Goal: Task Accomplishment & Management: Use online tool/utility

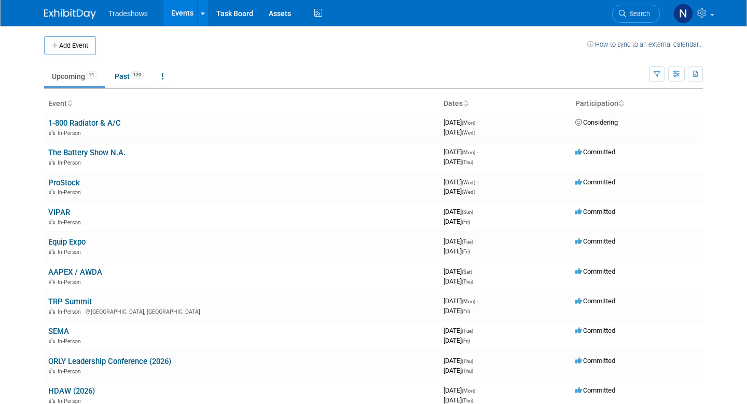
click at [137, 19] on ul "Tradeshows Events Add Event Bulk Upload Events Shareable Event Boards Recently …" at bounding box center [216, 13] width 216 height 26
click at [139, 15] on span "Tradeshows" at bounding box center [127, 13] width 39 height 8
click at [245, 15] on link "Task Board" at bounding box center [235, 13] width 52 height 26
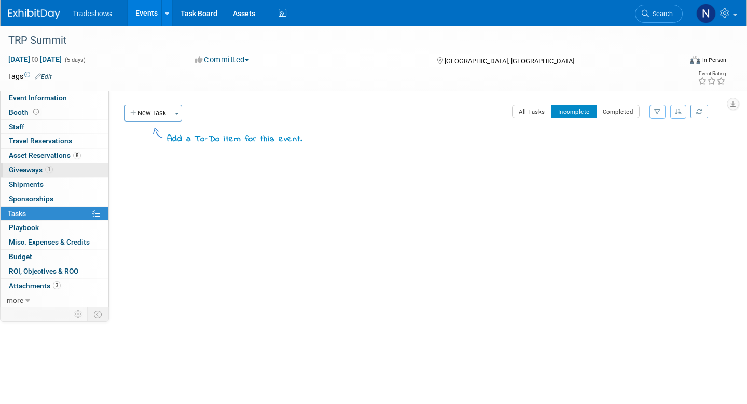
click at [38, 172] on span "Giveaways 1" at bounding box center [31, 170] width 44 height 8
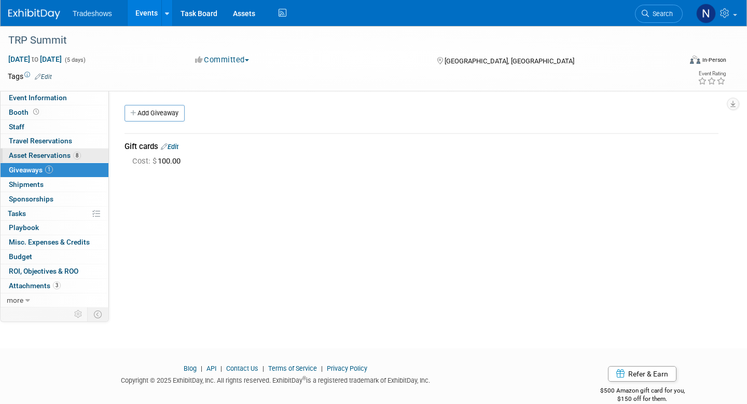
click at [61, 152] on span "Asset Reservations 8" at bounding box center [45, 155] width 72 height 8
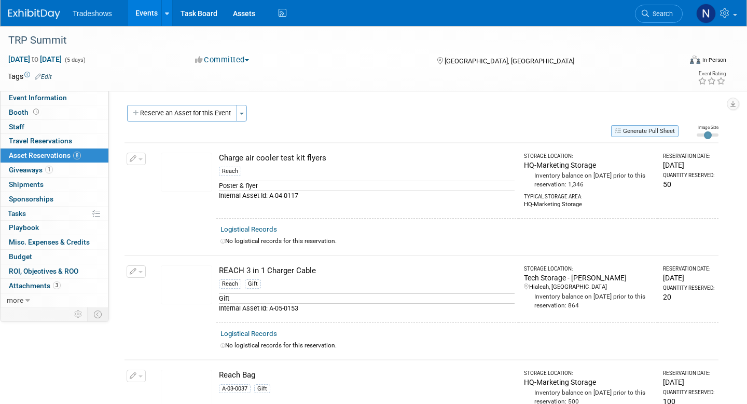
click at [636, 132] on button "Generate Pull Sheet" at bounding box center [644, 131] width 67 height 12
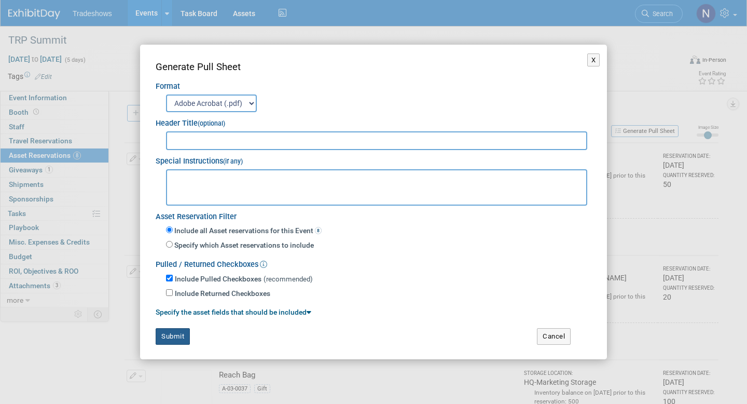
click at [181, 335] on button "Submit" at bounding box center [173, 336] width 34 height 17
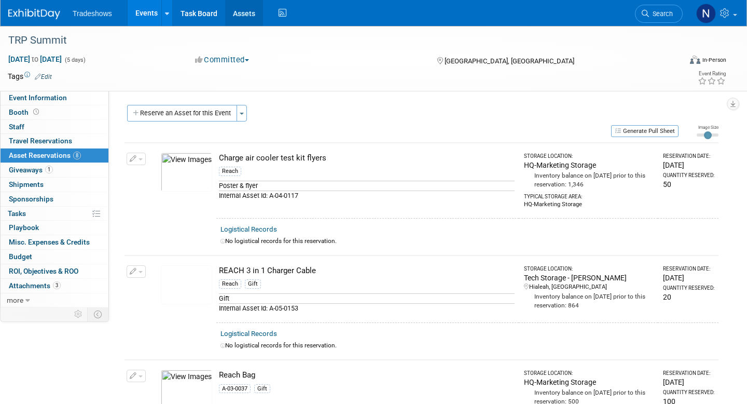
click at [242, 15] on link "Assets" at bounding box center [244, 13] width 38 height 26
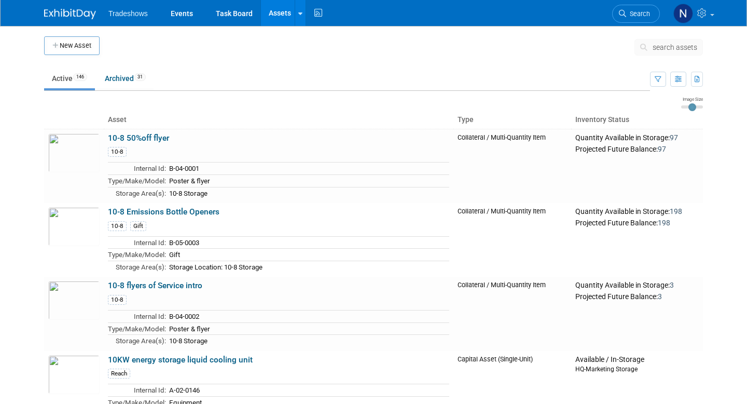
click at [654, 45] on span "search assets" at bounding box center [675, 47] width 45 height 8
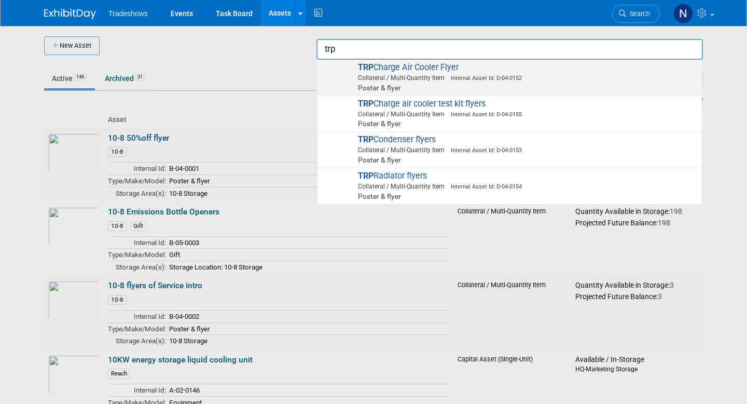
click at [437, 76] on span "Collateral / Multi-Quantity Item Internal Asset Id: D-04-0152" at bounding box center [511, 77] width 371 height 9
type input "TRP Charge Air Cooler Flyer"
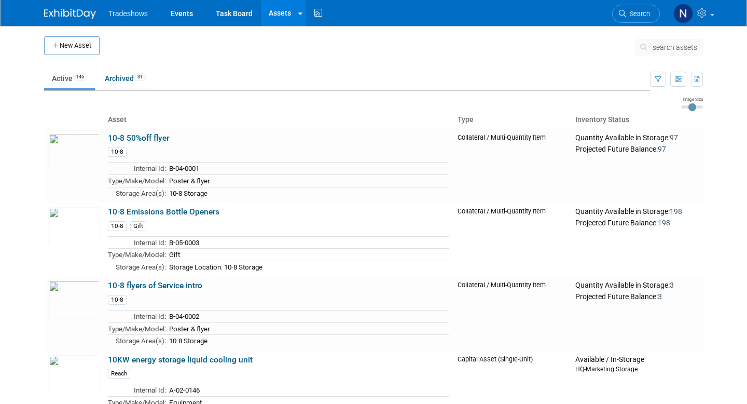
click at [658, 47] on span "search assets" at bounding box center [675, 47] width 45 height 8
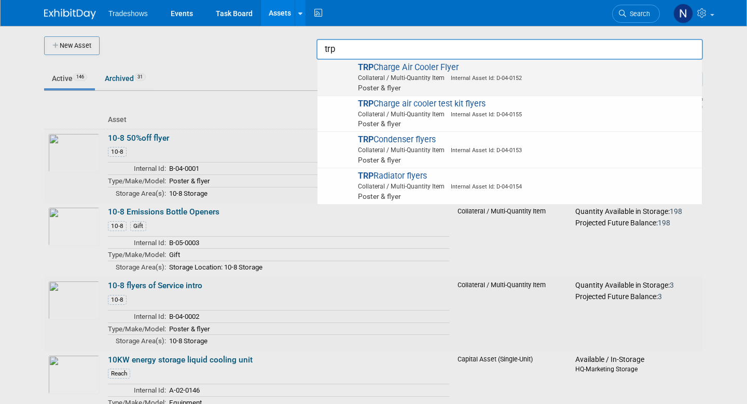
click at [486, 91] on span "Poster & flyer" at bounding box center [511, 87] width 371 height 10
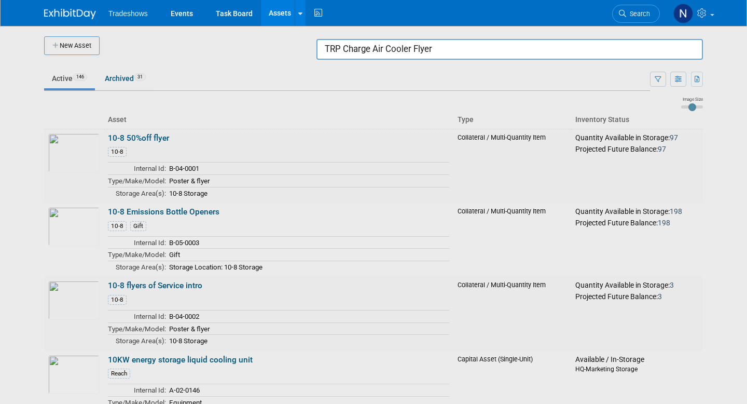
click at [387, 49] on input "TRP Charge Air Cooler Flyer" at bounding box center [509, 49] width 387 height 21
click at [669, 48] on input "TRP Charge Air Cooler Flyer" at bounding box center [509, 49] width 387 height 21
click at [518, 49] on input "TRP Charge Air Cooler Flyer" at bounding box center [509, 49] width 387 height 21
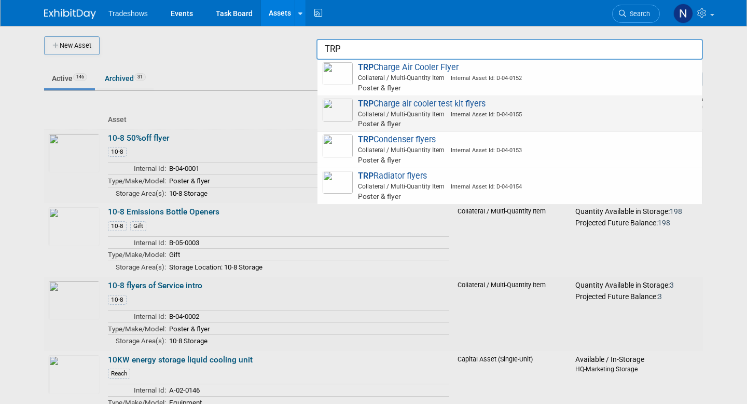
click at [470, 104] on span "TRP Charge air cooler test kit flyers Collateral / Multi-Quantity Item Internal…" at bounding box center [510, 114] width 374 height 31
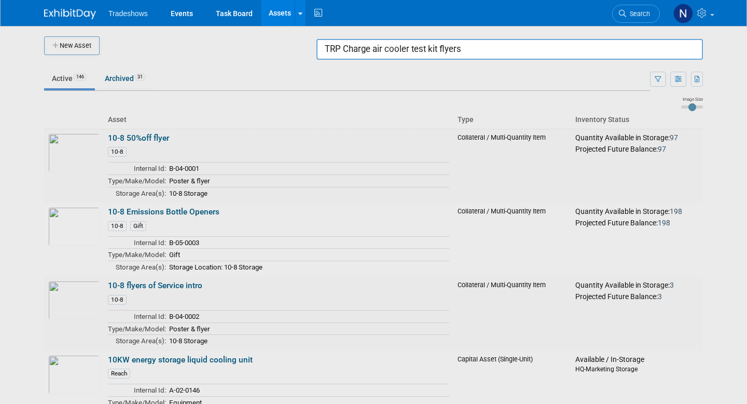
drag, startPoint x: 471, startPoint y: 51, endPoint x: 344, endPoint y: 49, distance: 126.6
click at [344, 49] on input "TRP Charge air cooler test kit flyers" at bounding box center [509, 49] width 387 height 21
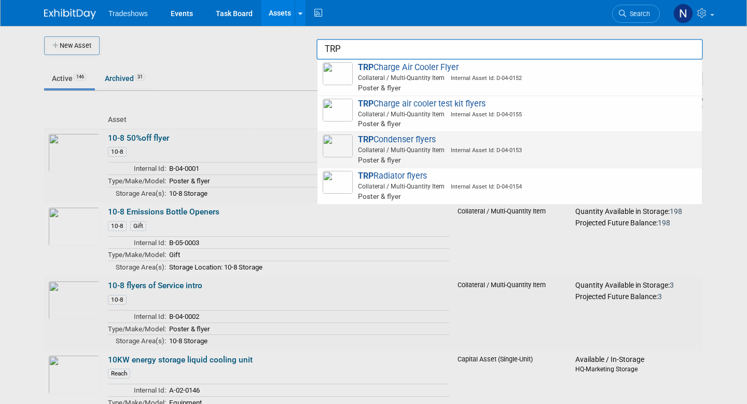
click at [382, 137] on span "TRP Condenser flyers Collateral / Multi-Quantity Item Internal Asset Id: D-04-0…" at bounding box center [510, 149] width 374 height 31
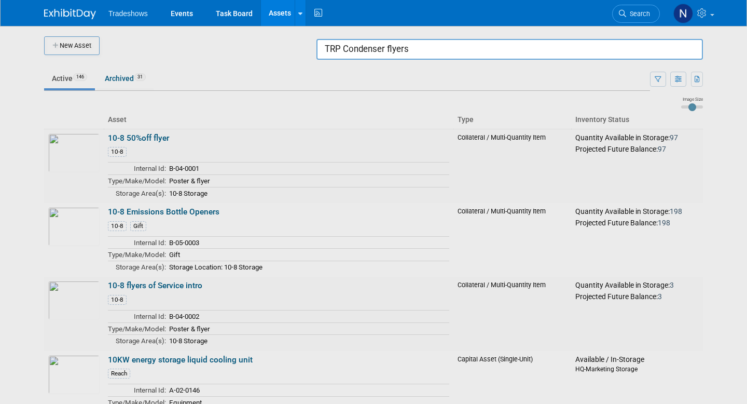
drag, startPoint x: 436, startPoint y: 50, endPoint x: 345, endPoint y: 47, distance: 91.9
click at [345, 47] on input "TRP Condenser flyers" at bounding box center [509, 49] width 387 height 21
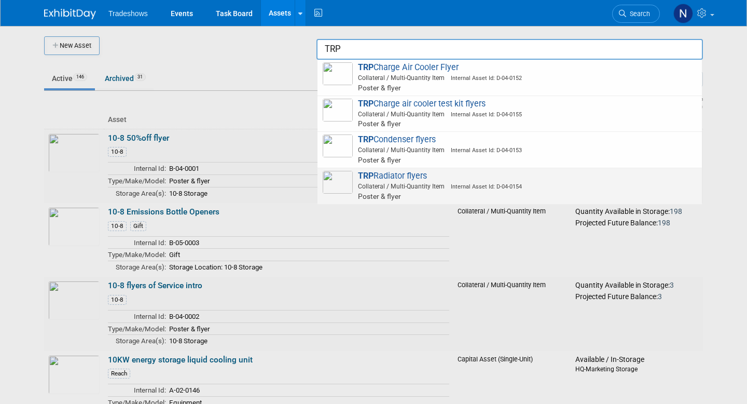
click at [392, 175] on span "TRP Radiator flyers Collateral / Multi-Quantity Item Internal Asset Id: D-04-01…" at bounding box center [510, 186] width 374 height 31
type input "TRP Radiator flyers"
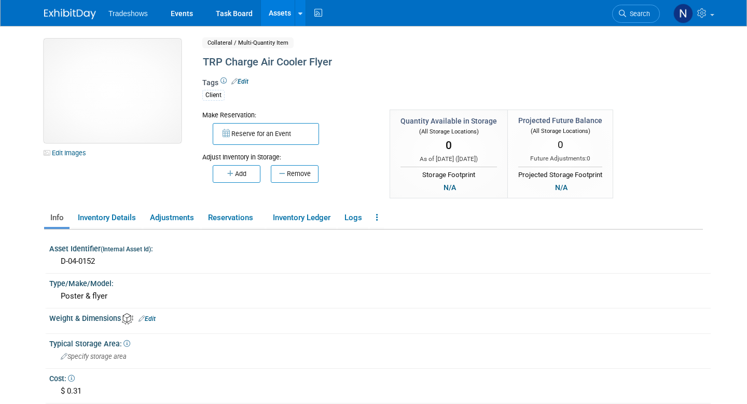
click at [97, 102] on img at bounding box center [112, 91] width 137 height 104
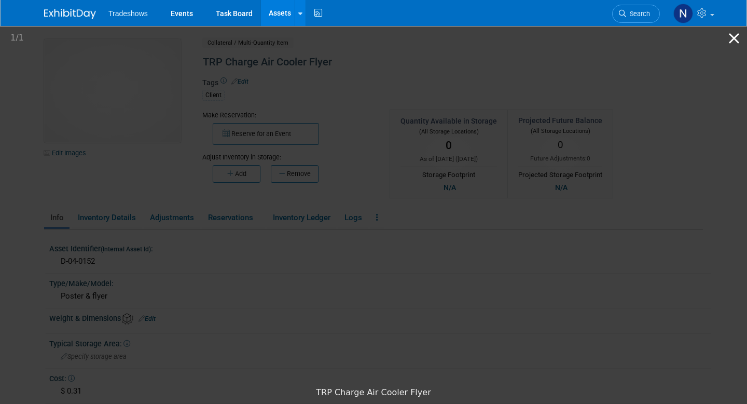
click at [733, 43] on button "Close gallery" at bounding box center [734, 38] width 26 height 24
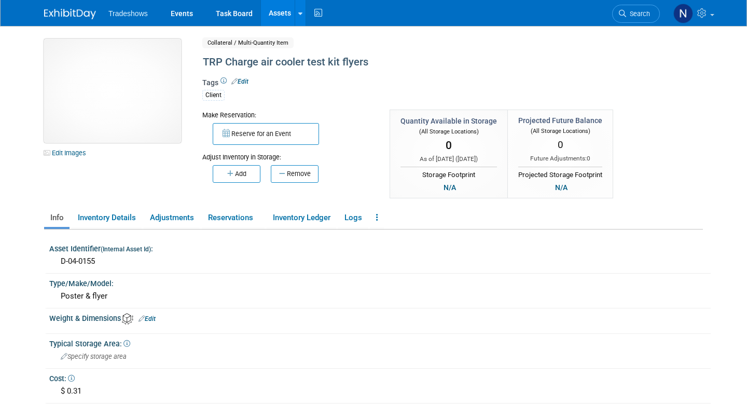
click at [110, 102] on img at bounding box center [112, 91] width 137 height 104
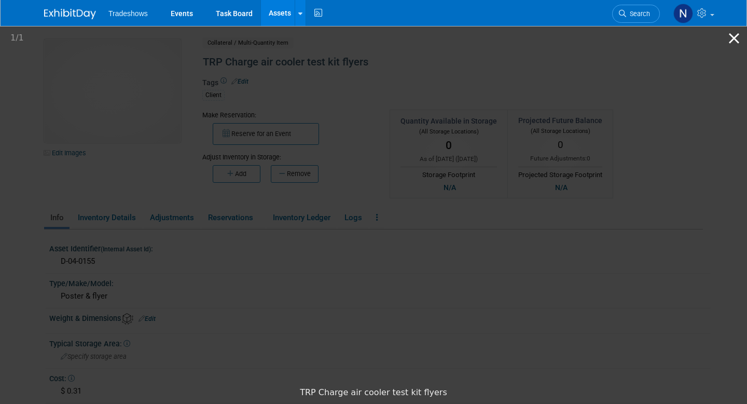
click at [735, 41] on button "Close gallery" at bounding box center [734, 38] width 26 height 24
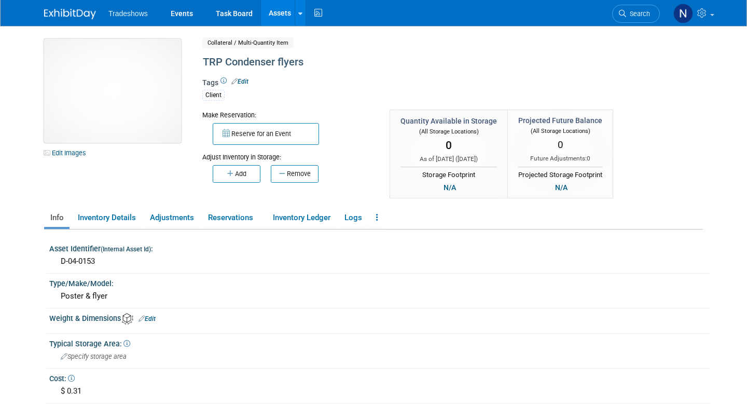
click at [113, 100] on img at bounding box center [112, 91] width 137 height 104
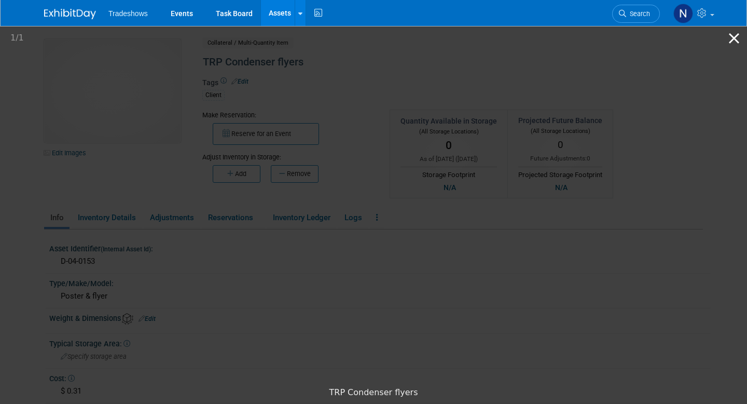
click at [727, 39] on button "Close gallery" at bounding box center [734, 38] width 26 height 24
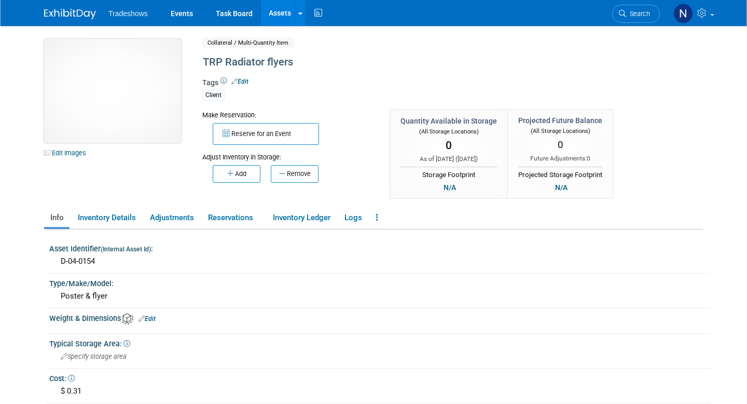
click at [112, 116] on img at bounding box center [112, 91] width 137 height 104
